Goal: Task Accomplishment & Management: Use online tool/utility

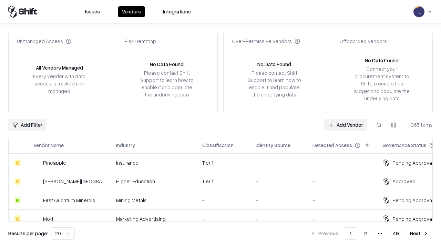
click at [345, 125] on link "Add Vendor" at bounding box center [345, 125] width 43 height 12
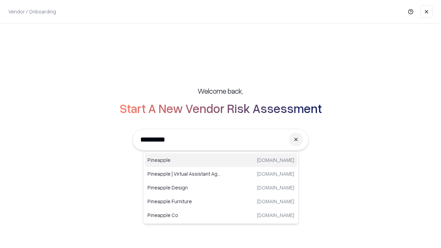
click at [221, 160] on div "Pineapple [DOMAIN_NAME]" at bounding box center [221, 160] width 152 height 14
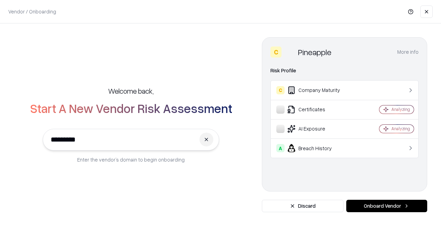
type input "*********"
click at [386, 206] on button "Onboard Vendor" at bounding box center [386, 206] width 81 height 12
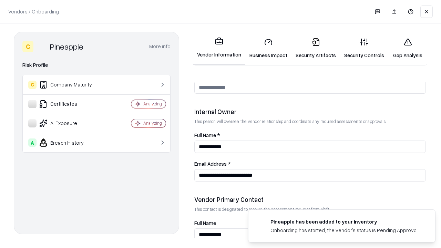
scroll to position [357, 0]
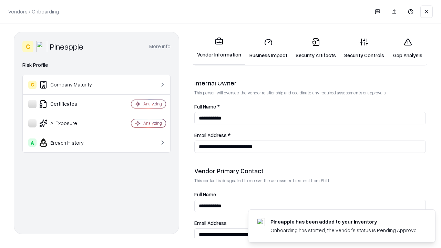
click at [268, 48] on link "Business Impact" at bounding box center [268, 48] width 46 height 32
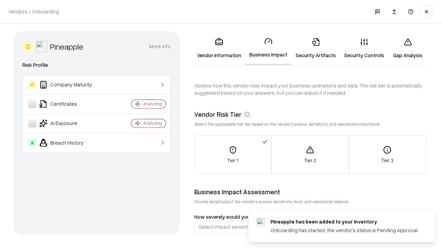
click at [316, 48] on link "Security Artifacts" at bounding box center [315, 48] width 49 height 32
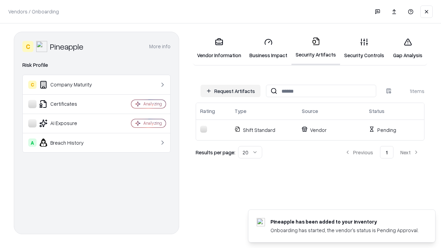
click at [230, 91] on button "Request Artifacts" at bounding box center [230, 91] width 60 height 12
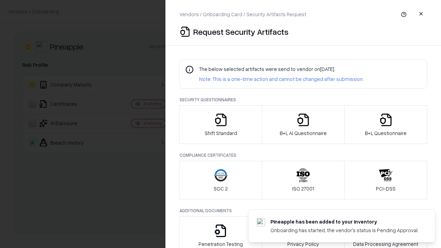
click at [220, 125] on icon "button" at bounding box center [221, 120] width 14 height 14
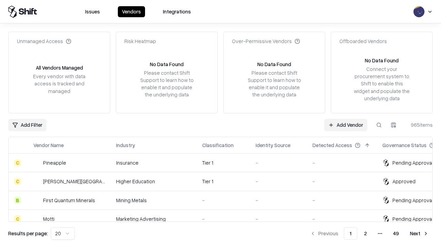
click at [345, 125] on link "Add Vendor" at bounding box center [345, 125] width 43 height 12
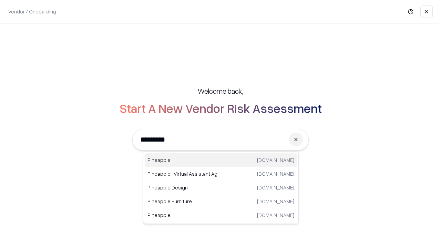
click at [221, 160] on div "Pineapple [DOMAIN_NAME]" at bounding box center [221, 160] width 152 height 14
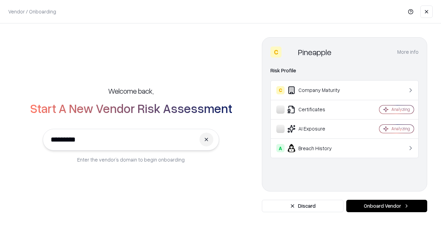
type input "*********"
click at [386, 206] on button "Onboard Vendor" at bounding box center [386, 206] width 81 height 12
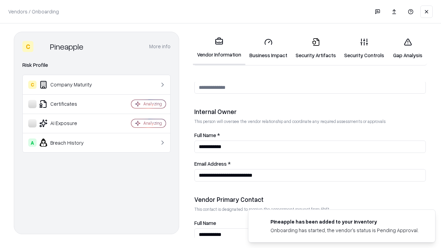
scroll to position [357, 0]
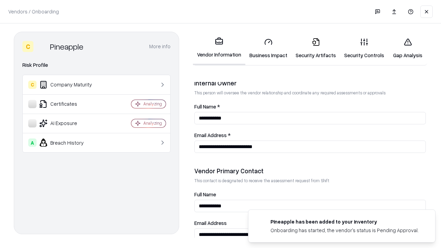
click at [407, 48] on link "Gap Analysis" at bounding box center [407, 48] width 39 height 32
